Goal: Navigation & Orientation: Go to known website

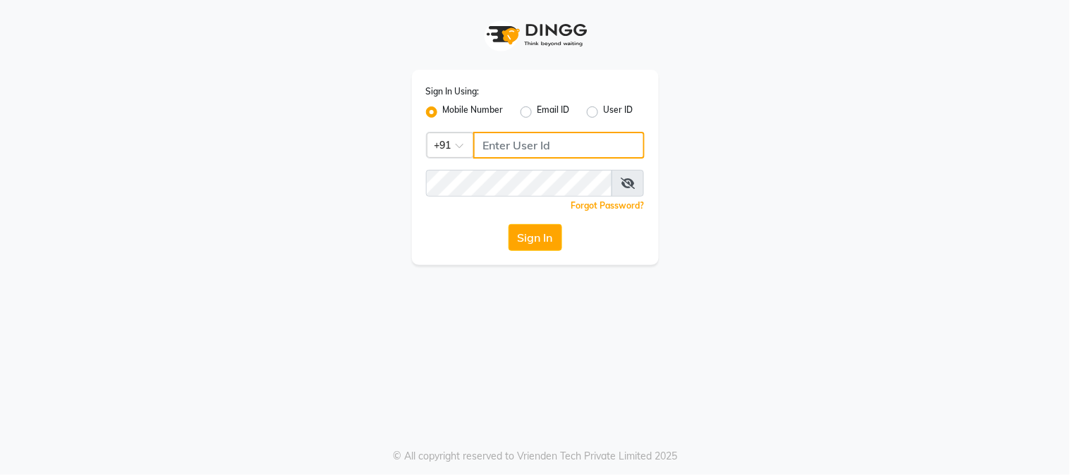
click at [575, 142] on input "Username" at bounding box center [558, 145] width 171 height 27
click at [524, 142] on input "9075066066" at bounding box center [558, 145] width 171 height 27
type input "9075066066"
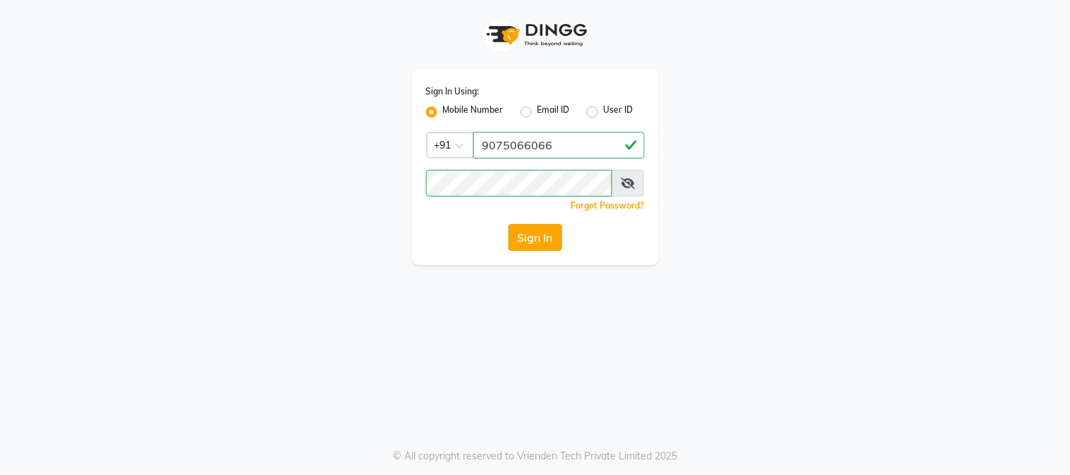
click at [523, 247] on button "Sign In" at bounding box center [535, 237] width 54 height 27
